Goal: Find specific page/section: Find specific page/section

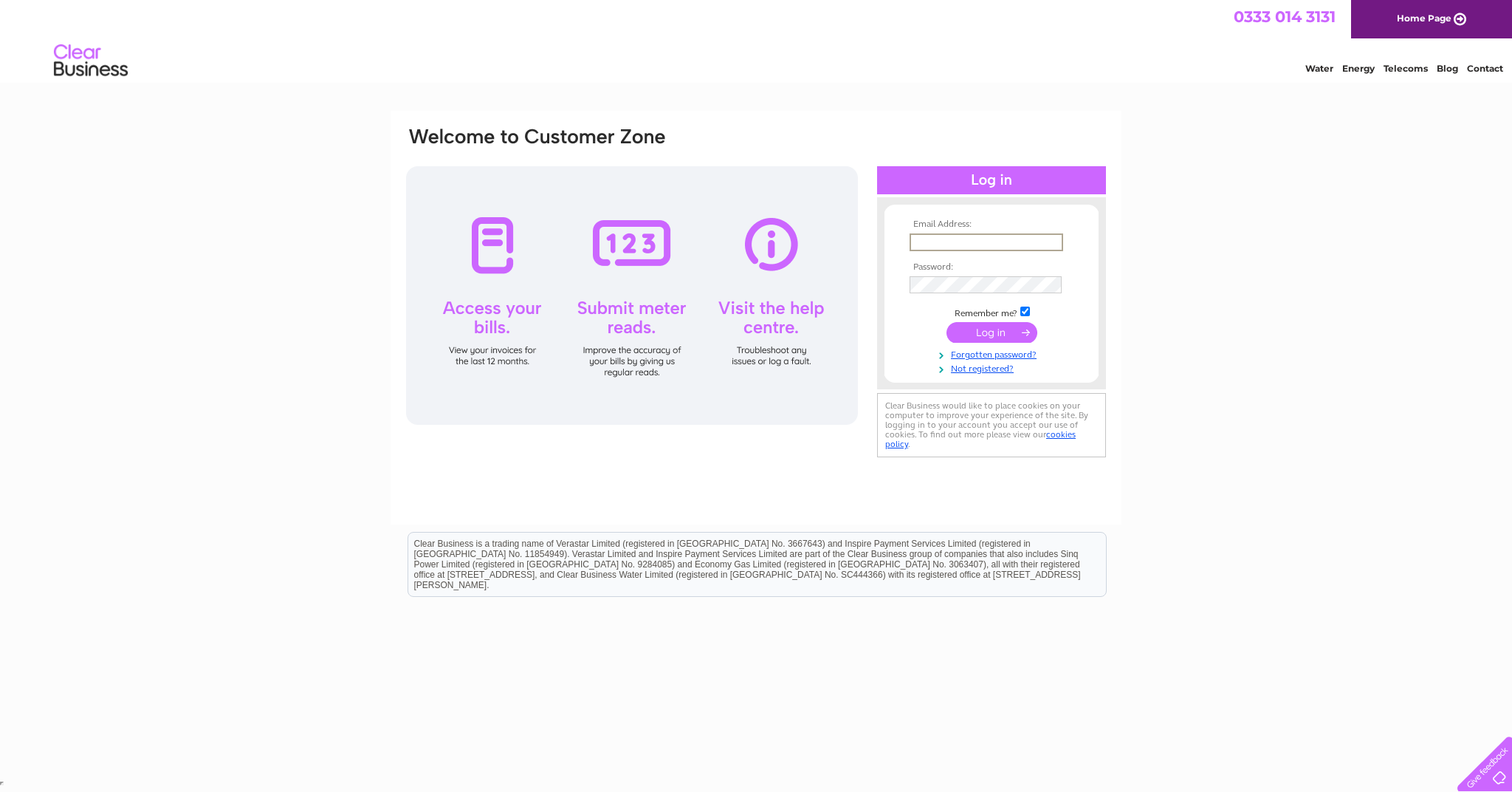
type input "catherine_firestorm@yahoo.co.uk"
click at [986, 333] on input "submit" at bounding box center [992, 332] width 91 height 21
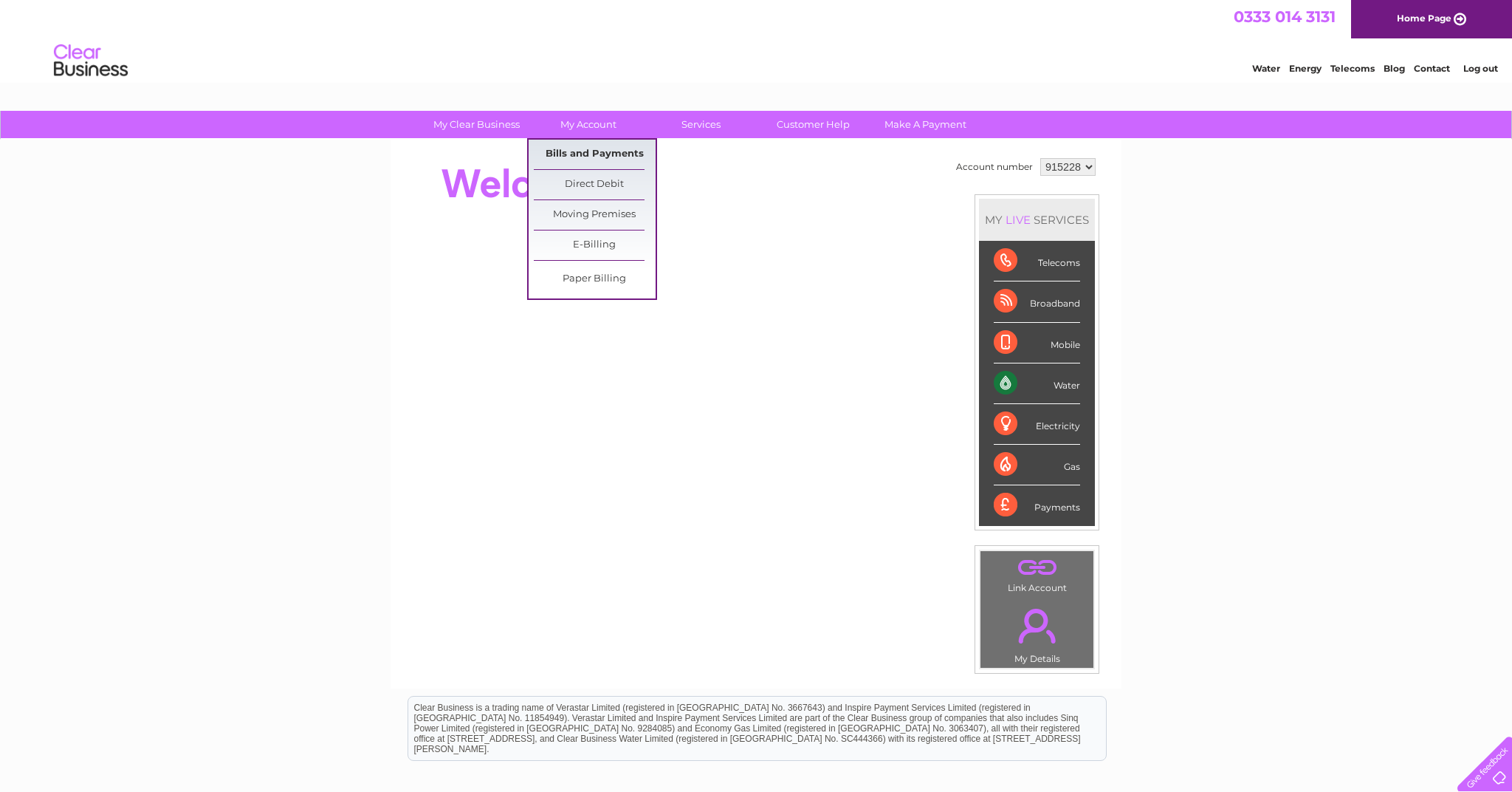
click at [587, 154] on link "Bills and Payments" at bounding box center [595, 154] width 122 height 30
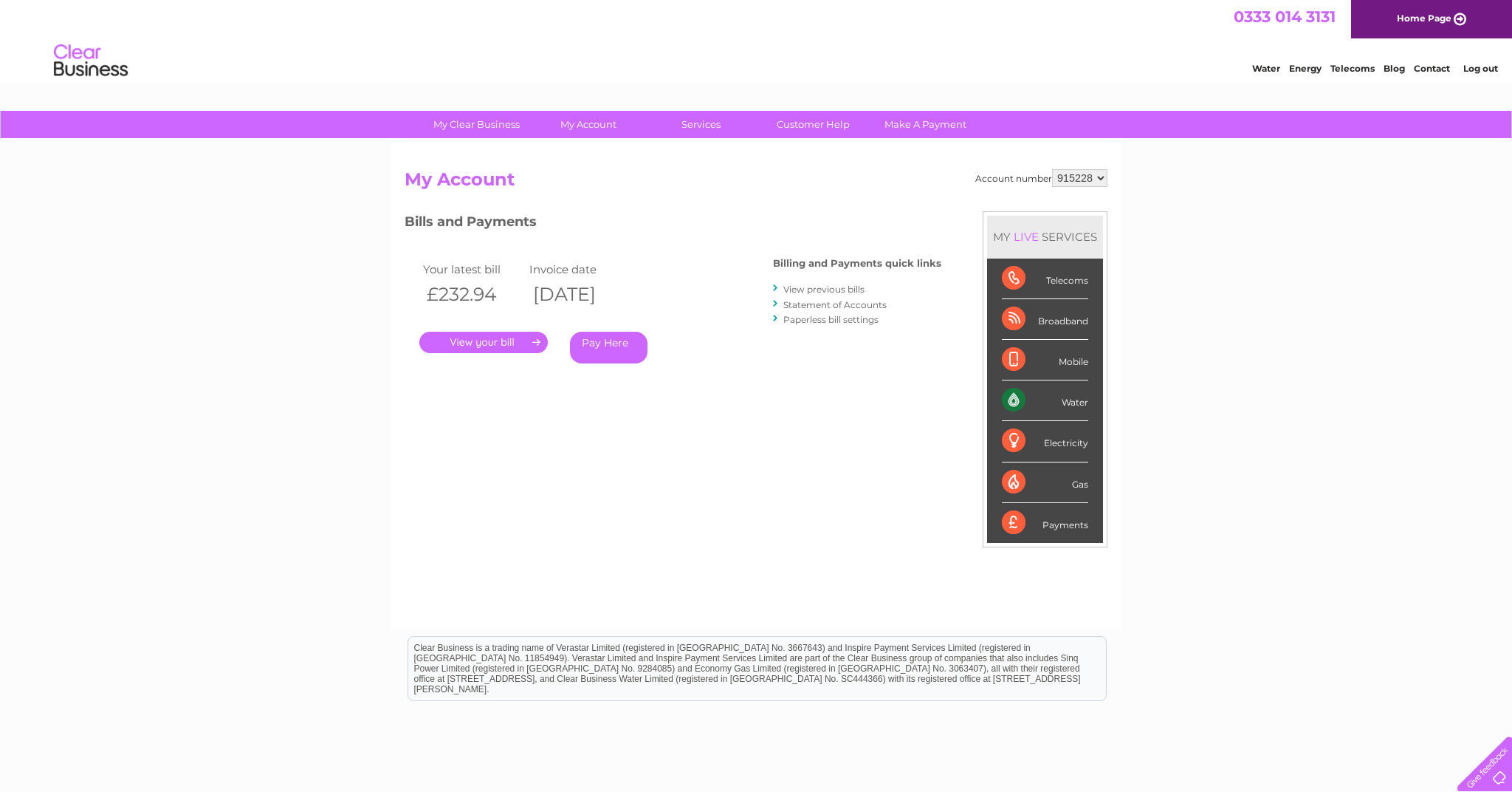
click at [477, 343] on link "." at bounding box center [484, 342] width 129 height 21
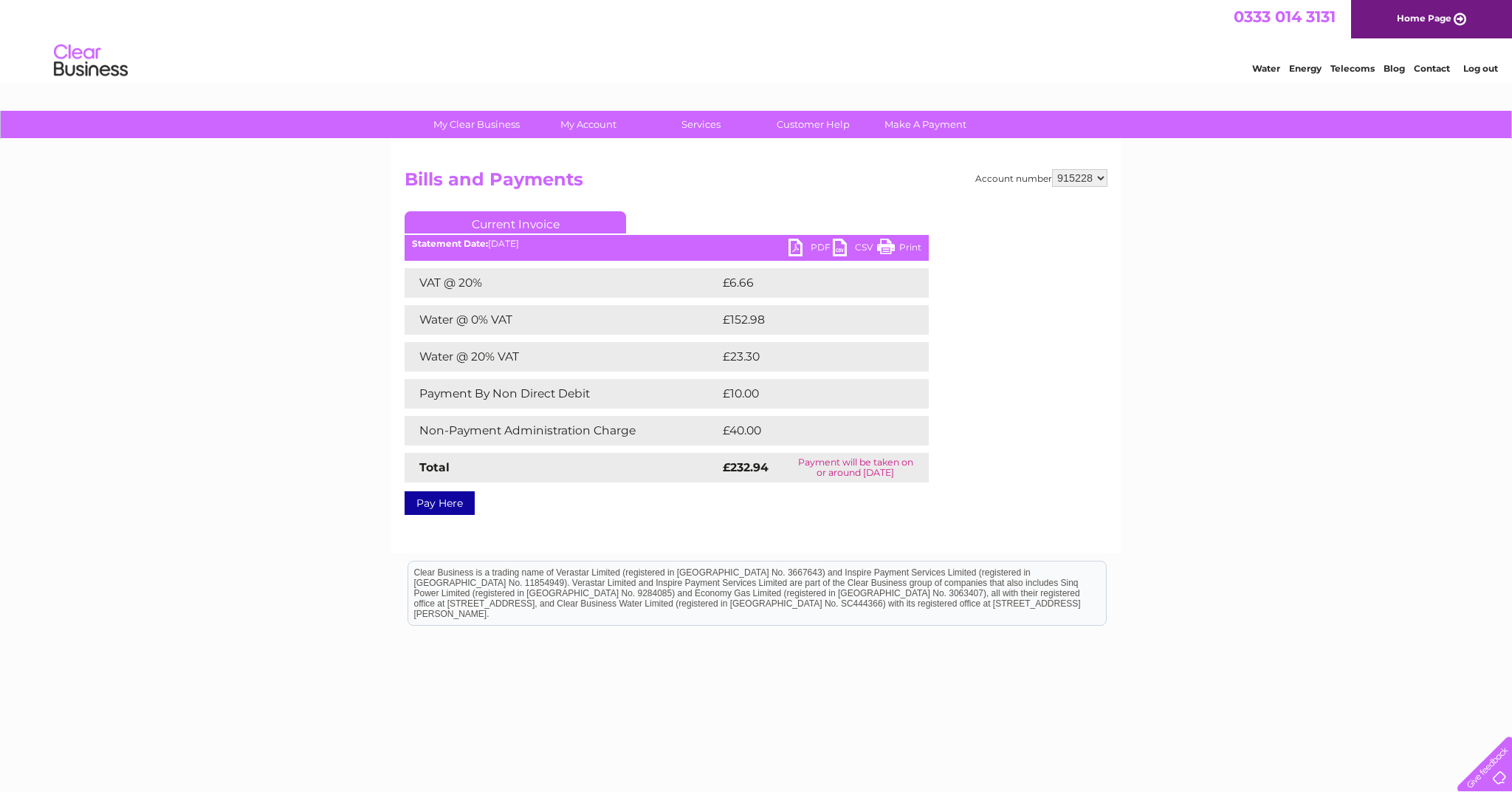
click at [795, 245] on link "PDF" at bounding box center [811, 249] width 44 height 21
